Goal: Information Seeking & Learning: Understand process/instructions

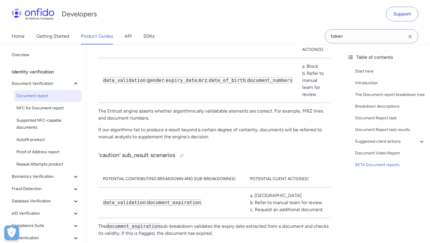
scroll to position [3620, 0]
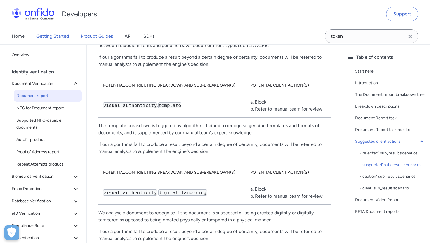
click at [44, 35] on link "Getting Started" at bounding box center [52, 36] width 33 height 16
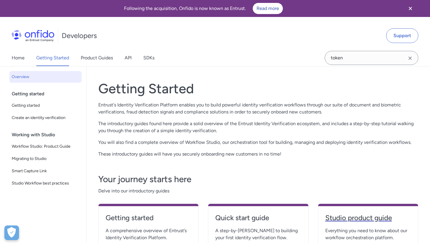
click at [346, 216] on h4 "Studio product guide" at bounding box center [369, 217] width 86 height 9
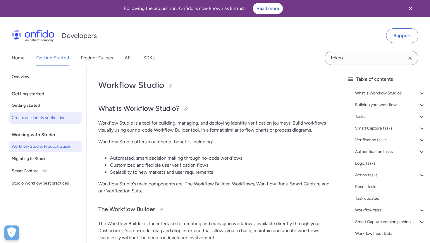
click at [30, 123] on link "Create an identity verification" at bounding box center [45, 118] width 72 height 12
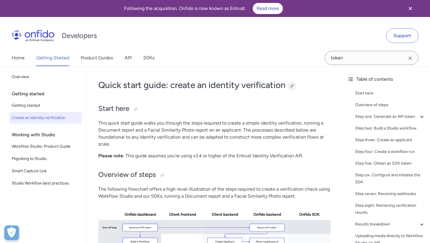
click at [294, 86] on div at bounding box center [292, 86] width 5 height 5
click at [38, 171] on span "Smart Capture Link" at bounding box center [46, 171] width 68 height 7
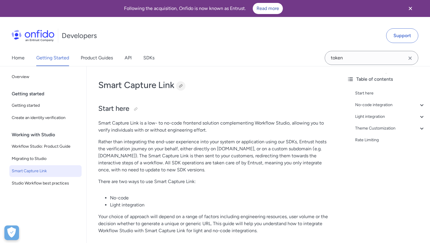
click at [183, 86] on div at bounding box center [181, 86] width 5 height 5
click at [68, 186] on span "Studio Workflow best practices" at bounding box center [46, 183] width 68 height 7
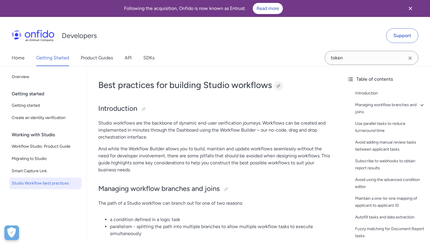
click at [279, 85] on div at bounding box center [278, 86] width 5 height 5
